Goal: Information Seeking & Learning: Learn about a topic

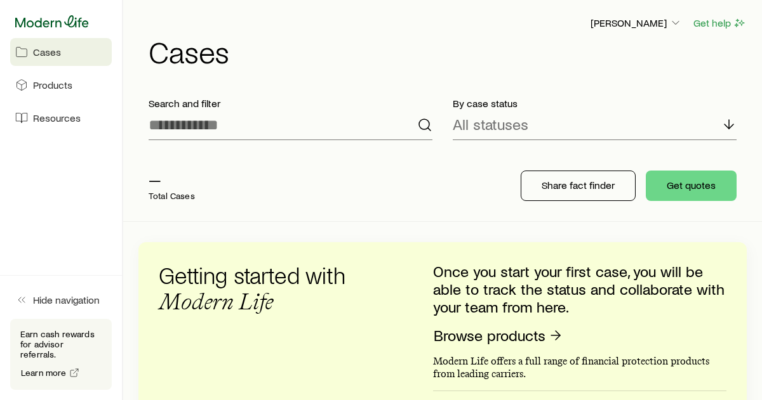
click at [85, 20] on icon at bounding box center [52, 21] width 74 height 12
click at [70, 81] on span "Products" at bounding box center [52, 85] width 39 height 13
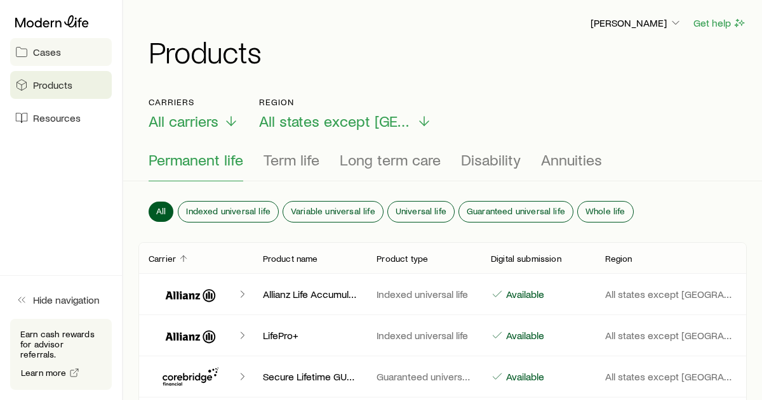
click at [77, 54] on link "Cases" at bounding box center [61, 52] width 102 height 28
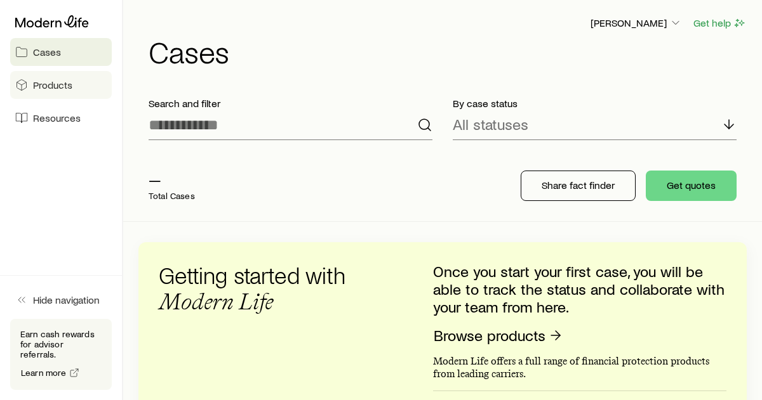
click at [66, 81] on span "Products" at bounding box center [52, 85] width 39 height 13
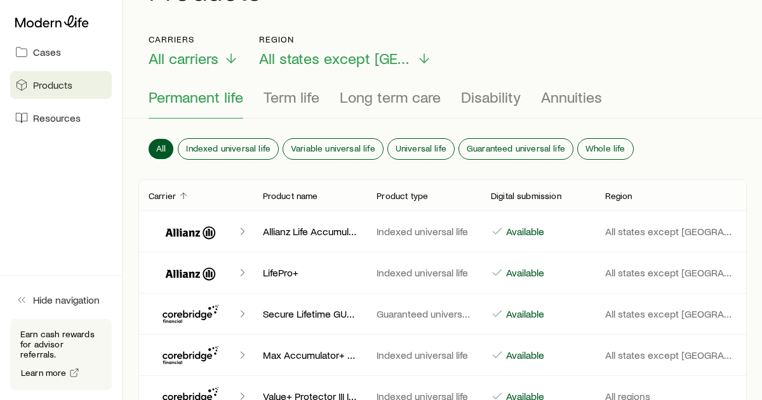
scroll to position [89, 0]
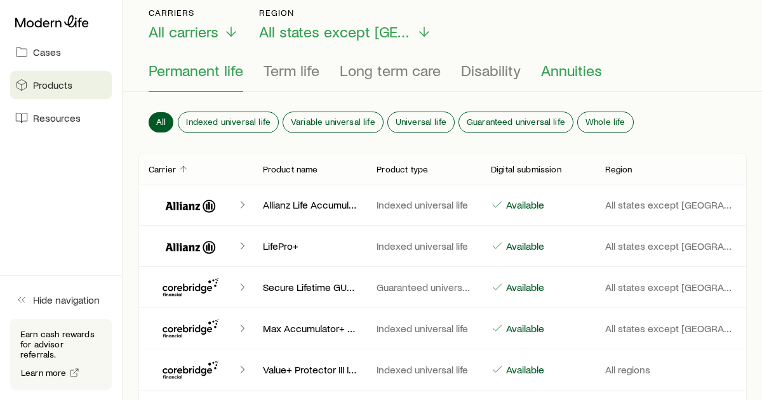
click at [553, 76] on span "Annuities" at bounding box center [571, 71] width 61 height 18
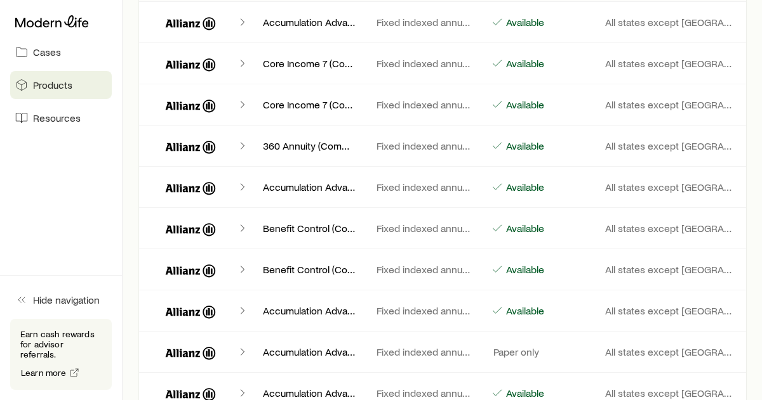
scroll to position [0, 0]
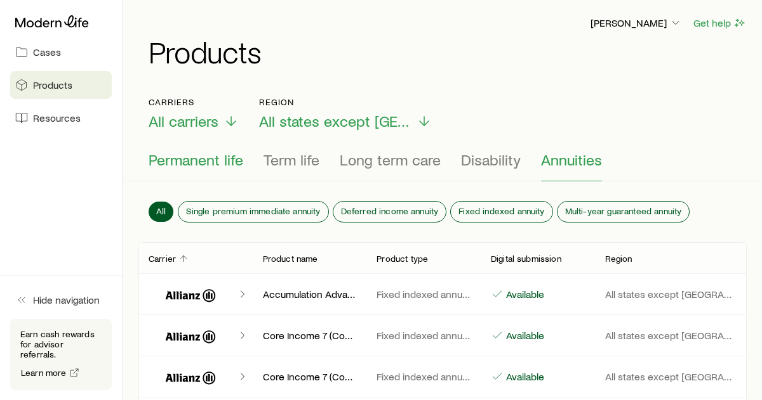
click at [216, 162] on span "Permanent life" at bounding box center [196, 160] width 95 height 18
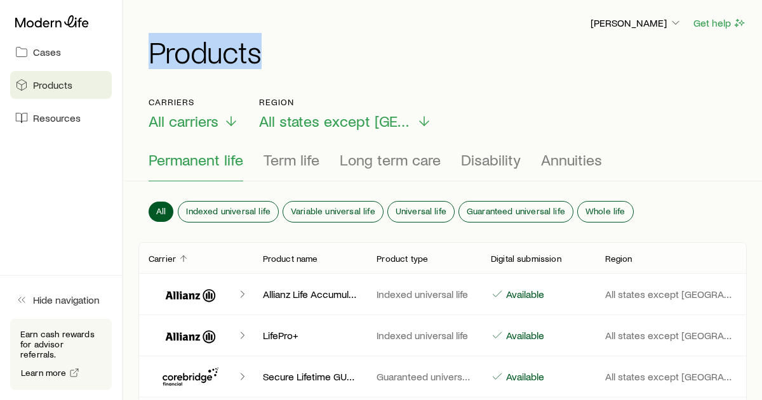
drag, startPoint x: 145, startPoint y: 53, endPoint x: 317, endPoint y: 55, distance: 171.4
click at [317, 55] on header "[PERSON_NAME] Get help Products" at bounding box center [442, 40] width 608 height 51
click at [317, 55] on h1 "Products" at bounding box center [448, 51] width 598 height 30
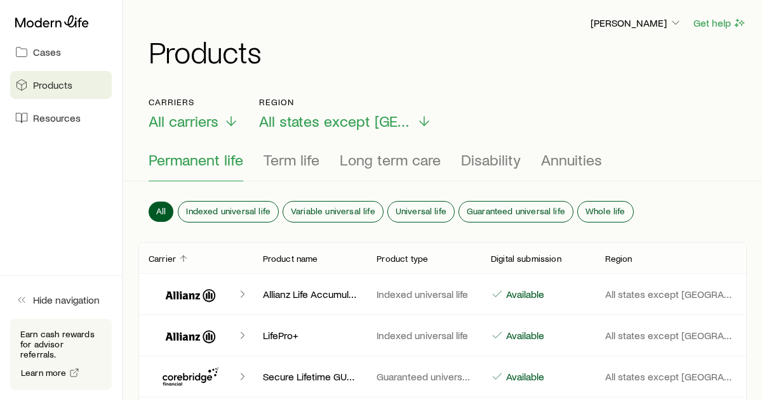
click at [176, 155] on span "Permanent life" at bounding box center [196, 160] width 95 height 18
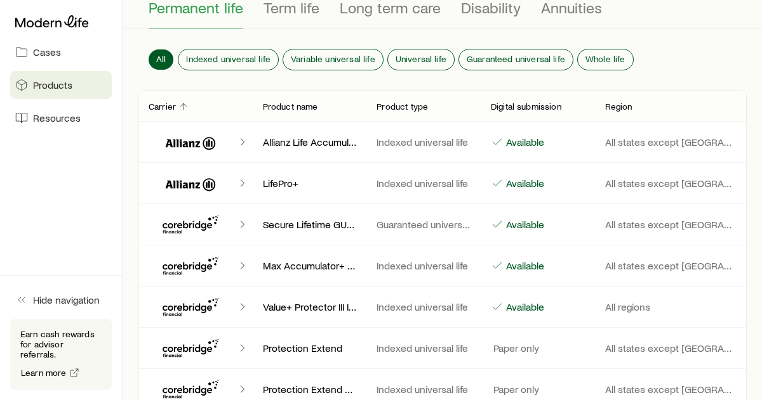
scroll to position [190, 0]
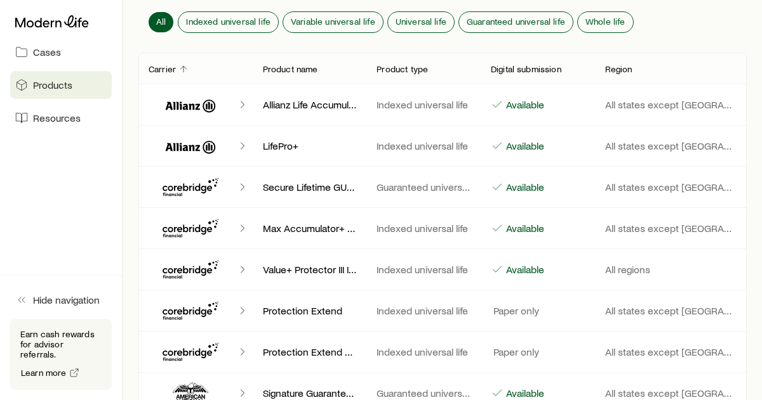
click at [238, 144] on icon "Client cases" at bounding box center [242, 146] width 13 height 13
click at [208, 102] on icon "Client cases" at bounding box center [191, 106] width 50 height 13
click at [286, 101] on p "Allianz Life Accumulator" at bounding box center [310, 104] width 94 height 13
click at [407, 106] on p "Indexed universal life" at bounding box center [423, 104] width 94 height 13
click at [308, 109] on p "Allianz Life Accumulator" at bounding box center [310, 104] width 94 height 13
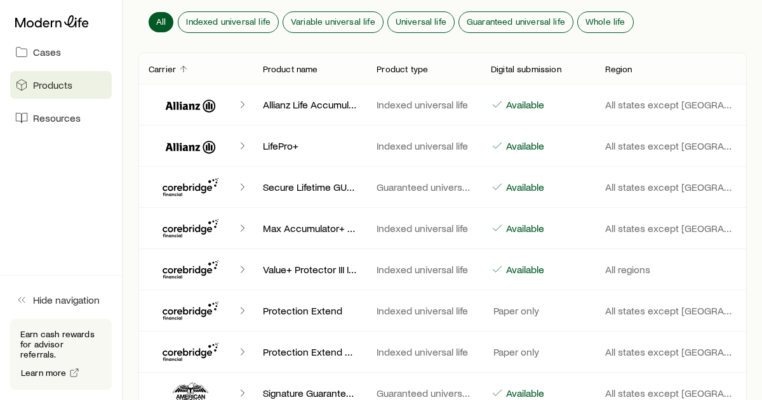
click at [308, 109] on p "Allianz Life Accumulator" at bounding box center [310, 104] width 94 height 13
click at [272, 150] on p "LifePro+" at bounding box center [310, 146] width 94 height 13
drag, startPoint x: 267, startPoint y: 148, endPoint x: 297, endPoint y: 149, distance: 29.8
click at [297, 149] on p "LifePro+" at bounding box center [310, 146] width 94 height 13
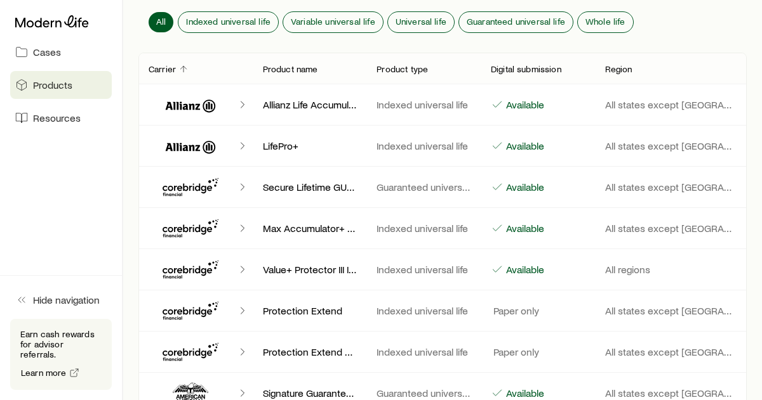
click at [400, 145] on p "Indexed universal life" at bounding box center [423, 146] width 94 height 13
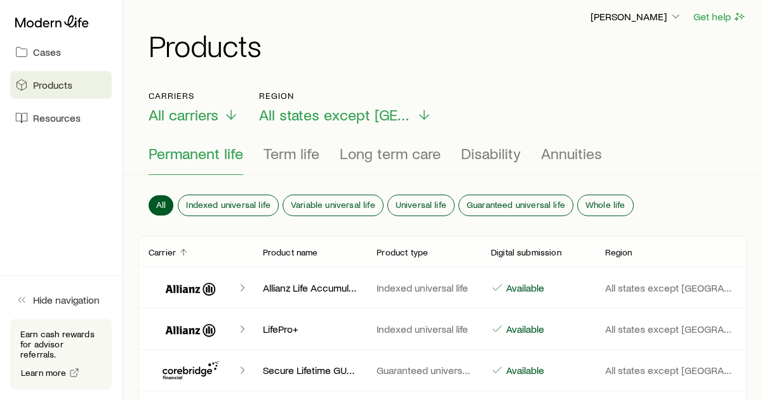
scroll to position [4, 0]
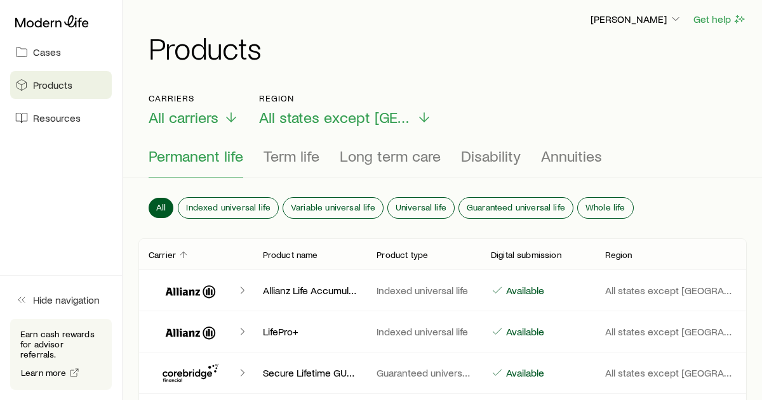
click at [221, 161] on span "Permanent life" at bounding box center [196, 156] width 95 height 18
click at [562, 166] on button "Annuities" at bounding box center [571, 162] width 61 height 30
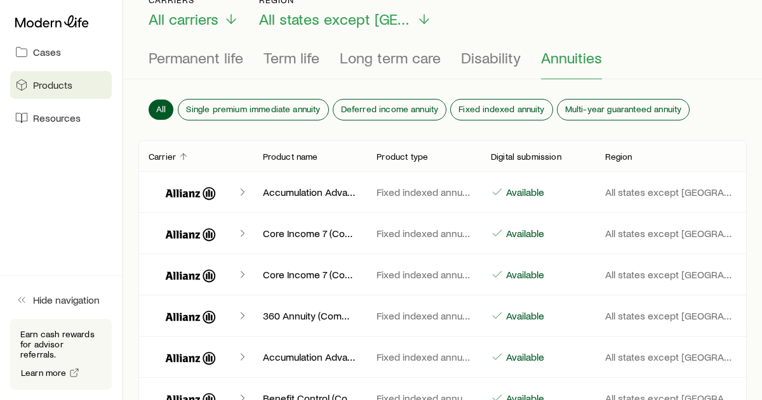
scroll to position [126, 0]
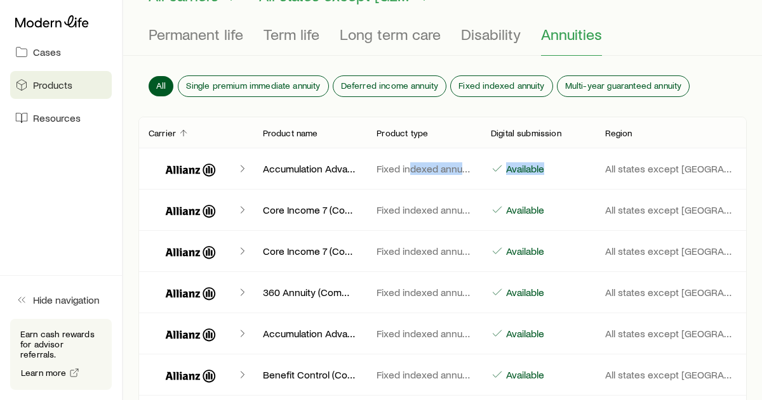
drag, startPoint x: 407, startPoint y: 171, endPoint x: 560, endPoint y: 169, distance: 152.3
click at [560, 169] on div "Accumulation Advantage 7 (Comm C, ages [DEMOGRAPHIC_DATA]) Fixed indexed annuit…" at bounding box center [442, 169] width 608 height 41
click at [560, 169] on div "Available" at bounding box center [538, 168] width 94 height 13
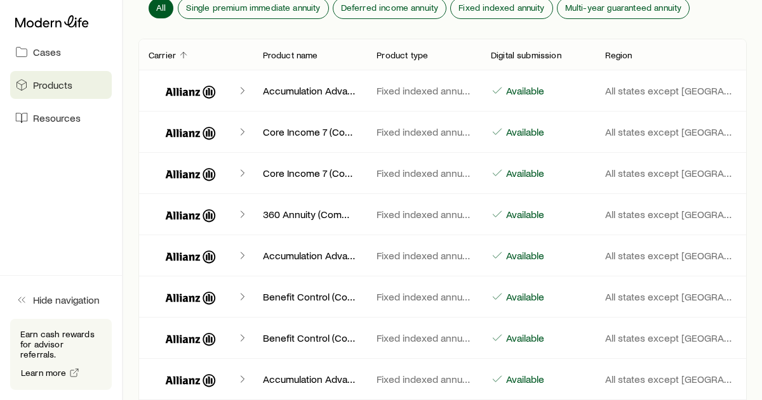
scroll to position [206, 0]
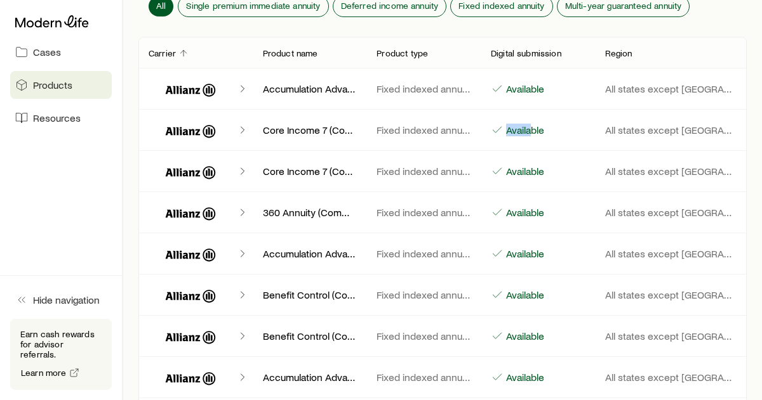
drag, startPoint x: 491, startPoint y: 129, endPoint x: 535, endPoint y: 131, distance: 43.8
click at [535, 131] on div "Available" at bounding box center [538, 130] width 94 height 13
click at [535, 131] on p "Available" at bounding box center [523, 130] width 41 height 13
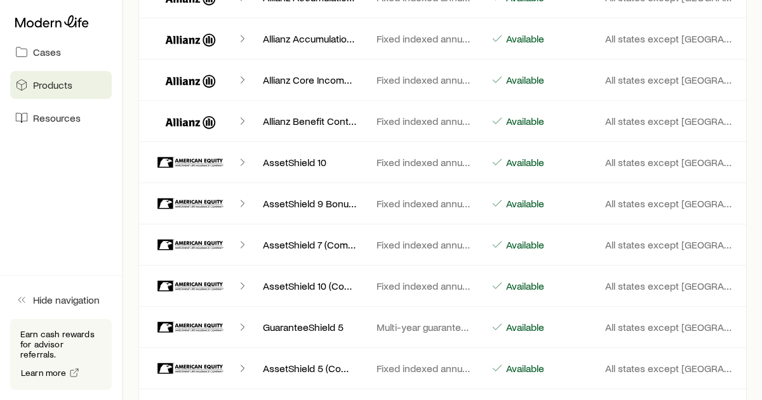
scroll to position [1857, 0]
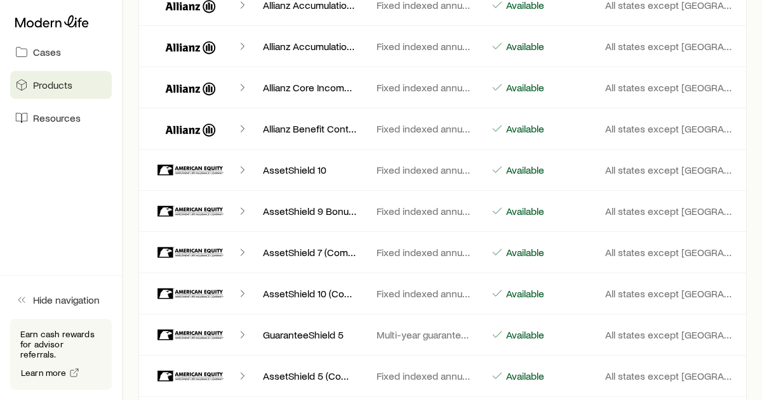
click at [265, 126] on p "Allianz Benefit Control" at bounding box center [310, 128] width 94 height 13
click at [241, 128] on icon "Client cases" at bounding box center [242, 128] width 13 height 13
click at [188, 133] on icon "Client cases" at bounding box center [190, 129] width 76 height 30
click at [524, 128] on p "Available" at bounding box center [523, 128] width 41 height 13
drag, startPoint x: 591, startPoint y: 132, endPoint x: 699, endPoint y: 133, distance: 107.9
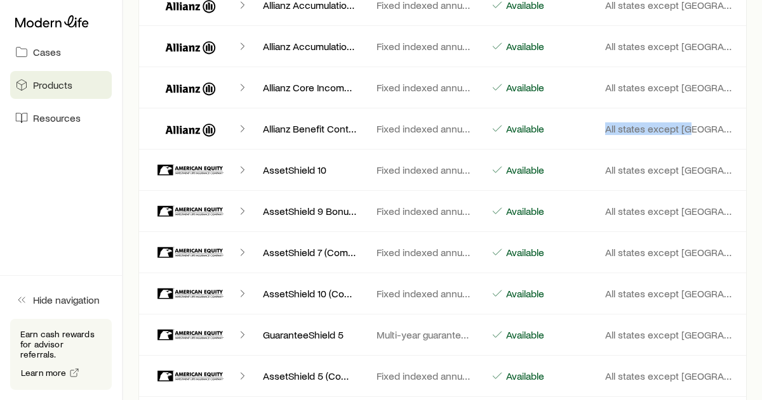
click at [699, 133] on div "Allianz Benefit Control Fixed indexed annuity Available All states except [GEOG…" at bounding box center [442, 129] width 608 height 41
click at [699, 133] on p "All states except [GEOGRAPHIC_DATA]" at bounding box center [671, 128] width 132 height 13
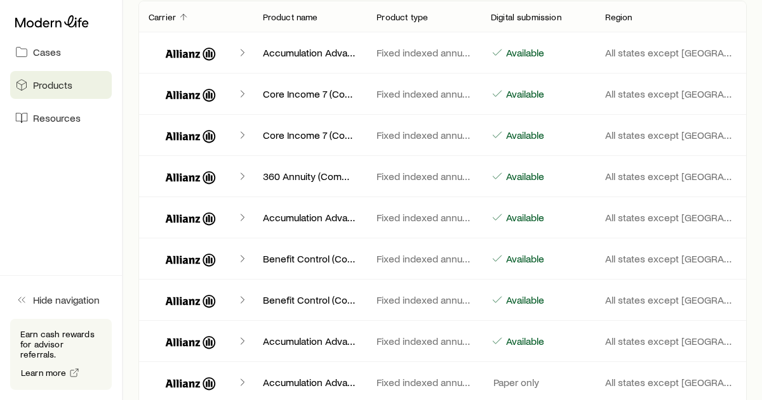
scroll to position [0, 0]
